Goal: Task Accomplishment & Management: Use online tool/utility

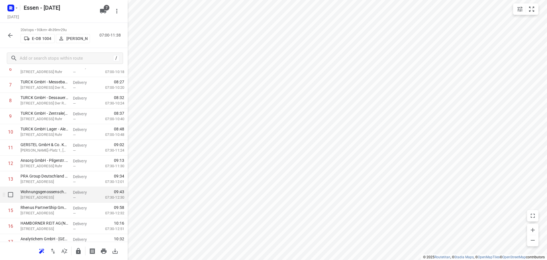
scroll to position [185, 0]
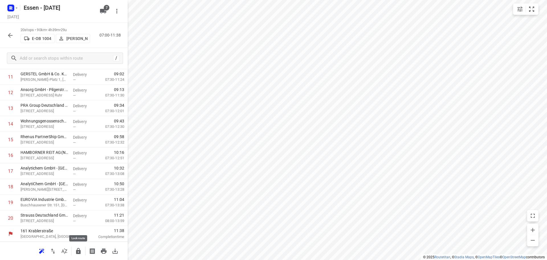
click at [78, 252] on icon "button" at bounding box center [78, 251] width 5 height 6
click at [10, 37] on icon "button" at bounding box center [10, 35] width 5 height 5
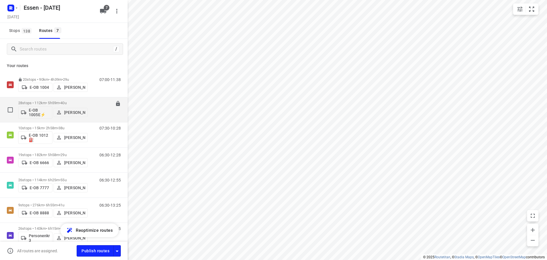
click at [54, 102] on p "28 stops • 112km • 5h59m • [DATE]" at bounding box center [53, 103] width 70 height 4
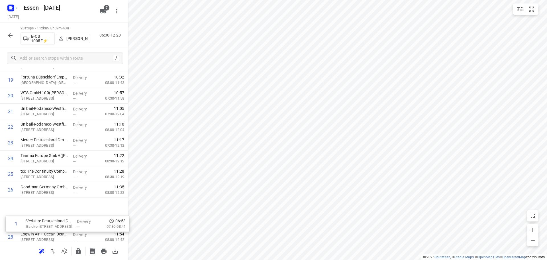
scroll to position [310, 0]
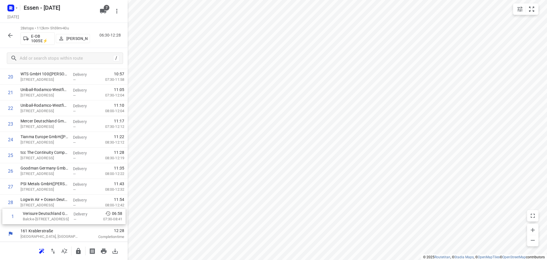
drag, startPoint x: 50, startPoint y: 105, endPoint x: 53, endPoint y: 219, distance: 114.3
click at [53, 219] on div "1 Verisure Deutschland GmbH - [GEOGRAPHIC_DATA]([PERSON_NAME]) [STREET_ADDRESS]…" at bounding box center [64, 6] width 128 height 439
click at [78, 251] on icon "button" at bounding box center [78, 251] width 5 height 6
click at [9, 36] on icon "button" at bounding box center [10, 35] width 7 height 7
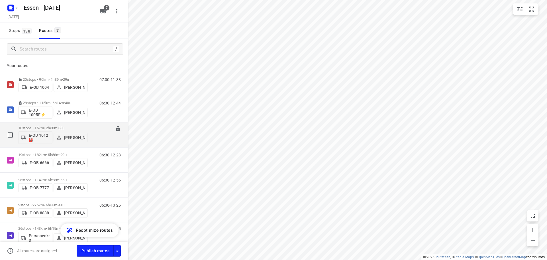
click at [43, 129] on p "10 stops • 15km • 2h58m • [DATE]" at bounding box center [53, 128] width 70 height 4
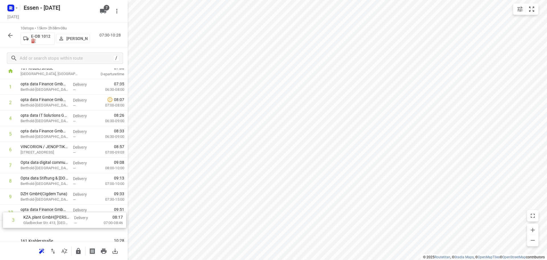
scroll to position [28, 0]
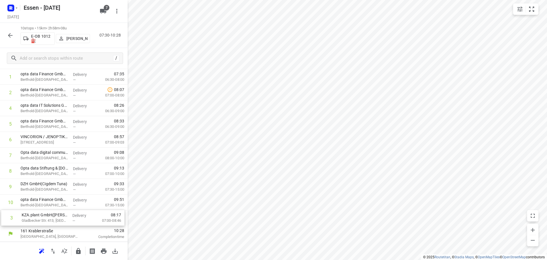
drag, startPoint x: 37, startPoint y: 138, endPoint x: 38, endPoint y: 218, distance: 79.8
click at [38, 218] on div "1 opta data Finance GmbH - [PERSON_NAME][GEOGRAPHIC_DATA] 461([GEOGRAPHIC_DATA]…" at bounding box center [64, 147] width 128 height 157
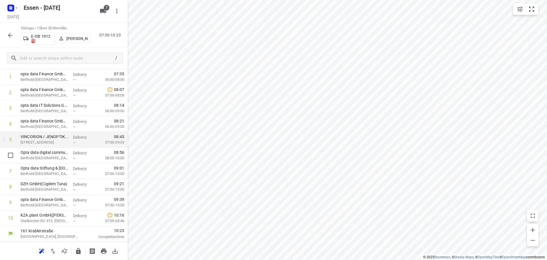
scroll to position [0, 0]
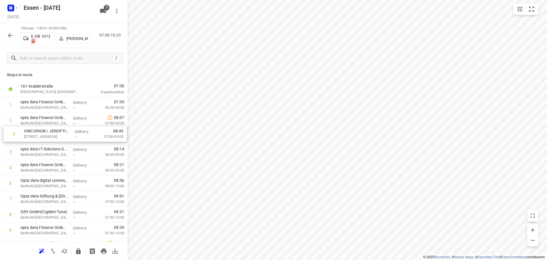
drag, startPoint x: 40, startPoint y: 167, endPoint x: 44, endPoint y: 132, distance: 35.2
click at [44, 132] on div "1 opta data Finance GmbH - [PERSON_NAME][GEOGRAPHIC_DATA] 461([GEOGRAPHIC_DATA]…" at bounding box center [64, 175] width 128 height 157
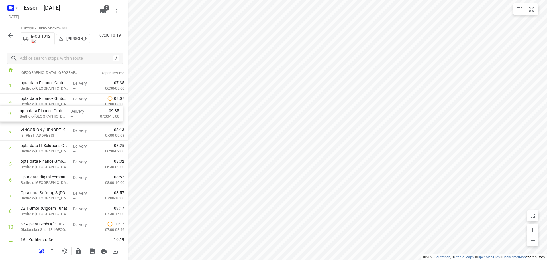
scroll to position [19, 0]
drag, startPoint x: 51, startPoint y: 204, endPoint x: 50, endPoint y: 115, distance: 88.4
click at [50, 115] on div "1 opta data Finance GmbH - [PERSON_NAME][GEOGRAPHIC_DATA] 461(Cigdem Tuna) [PER…" at bounding box center [64, 156] width 128 height 157
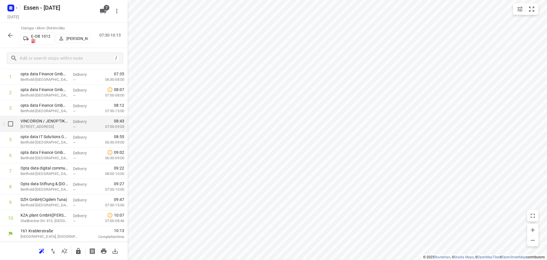
scroll to position [0, 0]
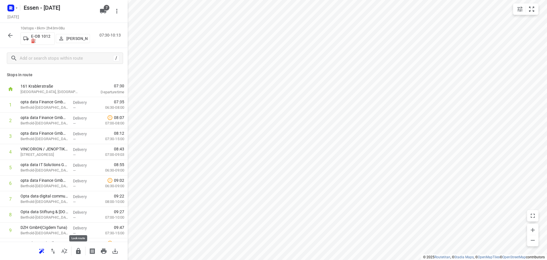
click at [80, 253] on icon "button" at bounding box center [78, 251] width 5 height 6
click at [10, 36] on icon "button" at bounding box center [10, 35] width 7 height 7
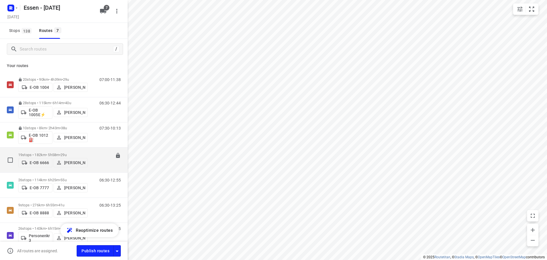
click at [44, 154] on p "19 stops • 182km • 5h58m • [DATE]" at bounding box center [53, 154] width 70 height 4
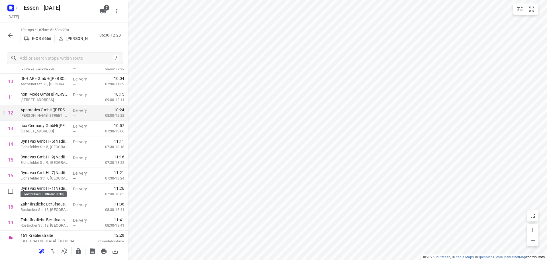
scroll to position [169, 0]
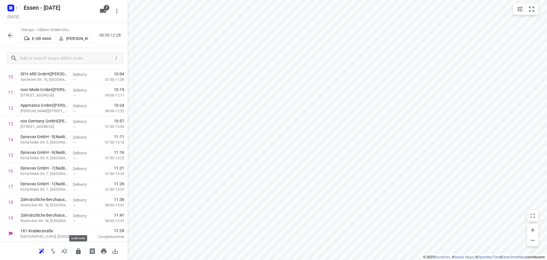
click at [79, 251] on icon "button" at bounding box center [78, 251] width 5 height 6
click at [9, 37] on icon "button" at bounding box center [10, 35] width 7 height 7
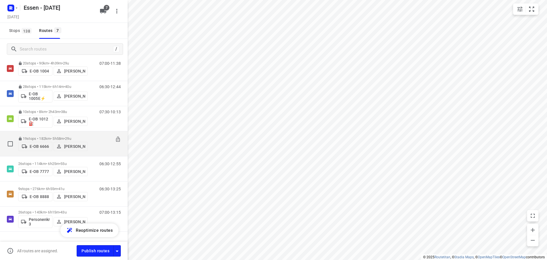
scroll to position [29, 0]
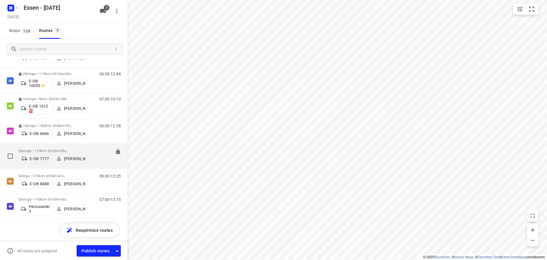
click at [40, 148] on p "26 stops • 114km • 6h25m • [DATE]" at bounding box center [53, 150] width 70 height 4
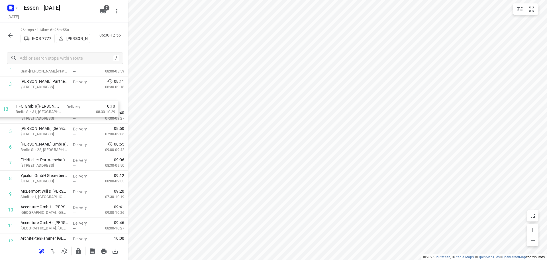
scroll to position [46, 0]
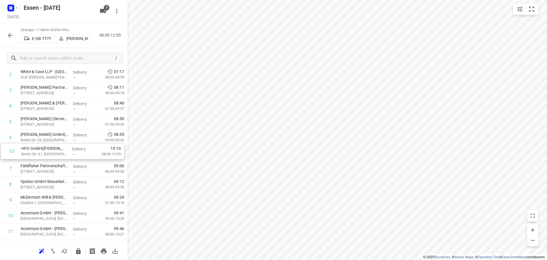
drag, startPoint x: 46, startPoint y: 182, endPoint x: 47, endPoint y: 152, distance: 29.9
click at [47, 152] on div "1 Medizinische Laboratorien Düsseldorf GmbH - [STREET_ADDRESS] Delivery — 07:09…" at bounding box center [64, 255] width 128 height 408
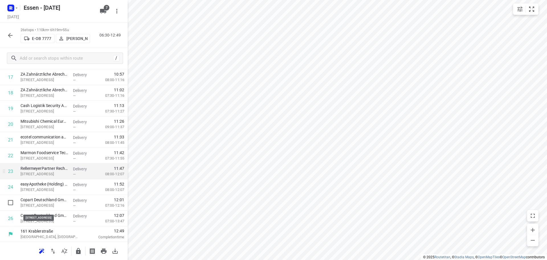
scroll to position [279, 0]
click at [78, 252] on icon "button" at bounding box center [78, 250] width 7 height 7
click at [10, 35] on icon "button" at bounding box center [10, 35] width 5 height 5
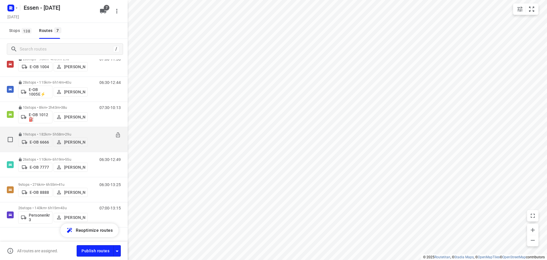
scroll to position [29, 0]
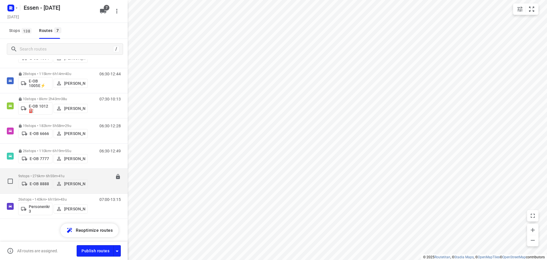
click at [42, 174] on p "9 stops • 276km • 6h55m • 41u" at bounding box center [53, 176] width 70 height 4
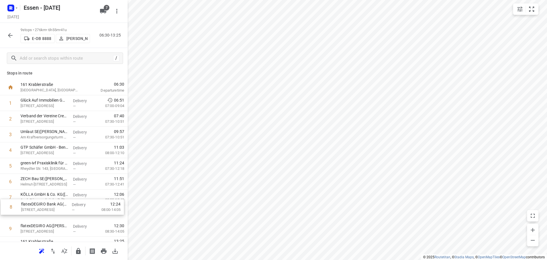
scroll to position [2, 0]
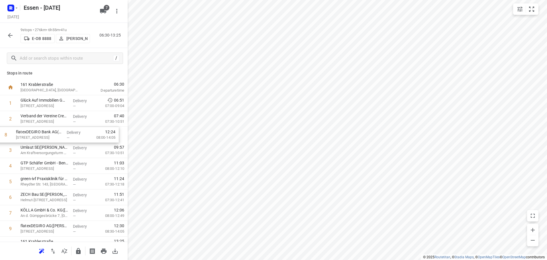
drag, startPoint x: 54, startPoint y: 213, endPoint x: 51, endPoint y: 131, distance: 82.5
click at [51, 131] on div "1 Glück Auf Immobilien GmbH ([PERSON_NAME]) [STREET_ADDRESS] Delivery — 06:51 0…" at bounding box center [64, 165] width 128 height 141
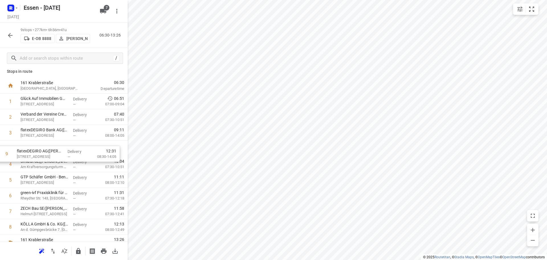
drag, startPoint x: 41, startPoint y: 226, endPoint x: 37, endPoint y: 150, distance: 76.5
click at [37, 150] on div "1 Glück Auf Immobilien GmbH ([PERSON_NAME]) [STREET_ADDRESS] Delivery — 06:51 0…" at bounding box center [64, 163] width 128 height 141
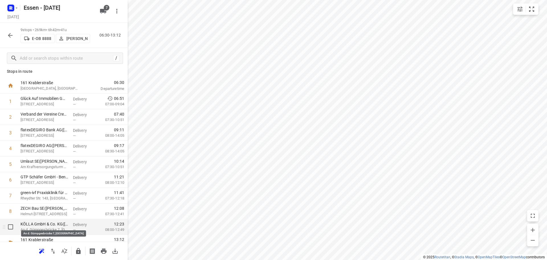
scroll to position [12, 0]
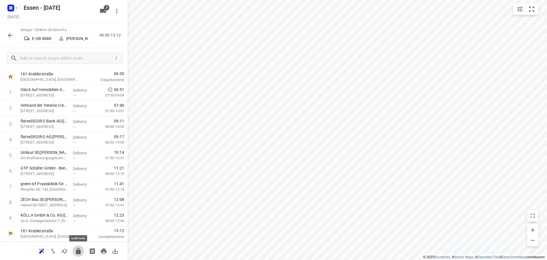
click at [79, 250] on icon "button" at bounding box center [78, 251] width 5 height 6
click at [10, 36] on icon "button" at bounding box center [10, 35] width 7 height 7
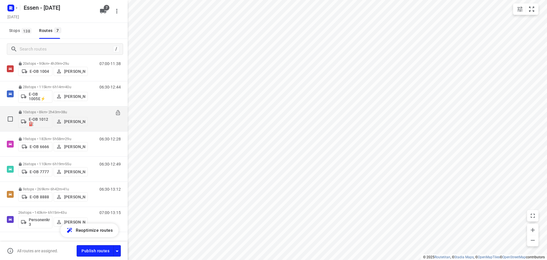
scroll to position [29, 0]
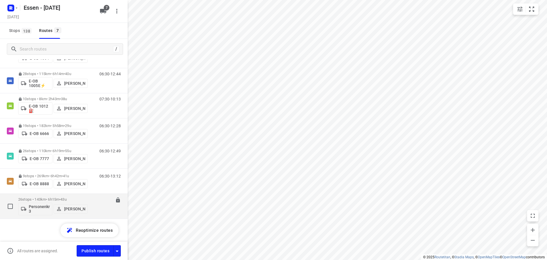
click at [42, 200] on p "26 stops • 143km • 6h15m • [DATE]" at bounding box center [53, 199] width 70 height 4
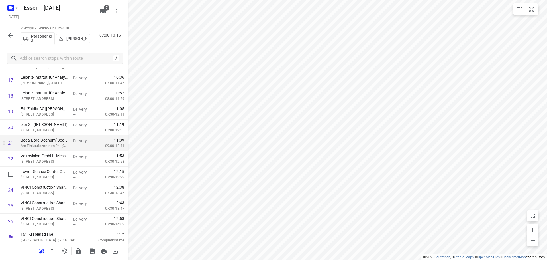
scroll to position [279, 0]
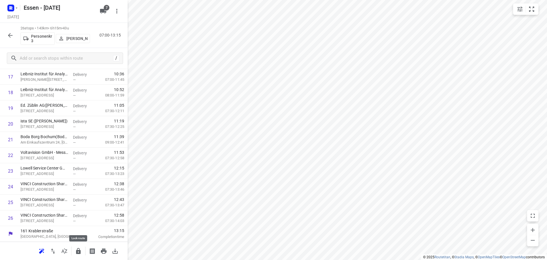
click at [77, 252] on icon "button" at bounding box center [78, 251] width 5 height 6
click at [9, 36] on icon "button" at bounding box center [10, 35] width 7 height 7
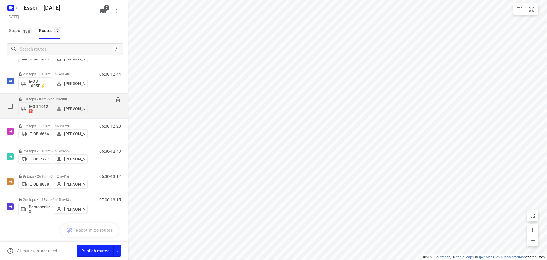
scroll to position [29, 0]
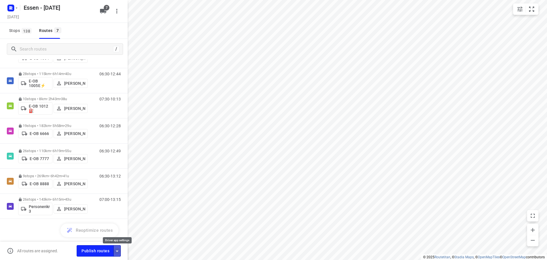
click at [119, 252] on icon "button" at bounding box center [117, 250] width 7 height 7
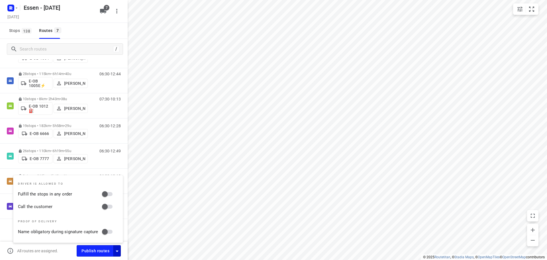
click at [107, 195] on input "Fulfill the stops in any order" at bounding box center [105, 193] width 32 height 11
checkbox input "true"
click at [105, 206] on input "Call the customer" at bounding box center [105, 206] width 32 height 11
checkbox input "true"
click at [89, 250] on span "Publish routes" at bounding box center [96, 250] width 28 height 7
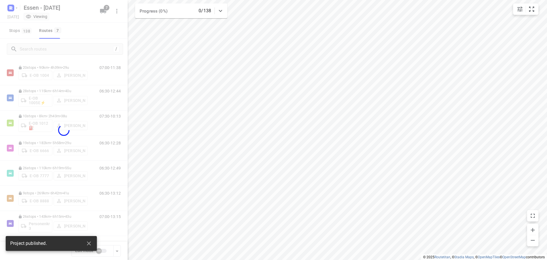
scroll to position [12, 0]
